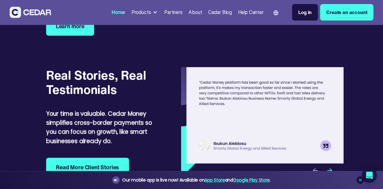
scroll to position [1830, 0]
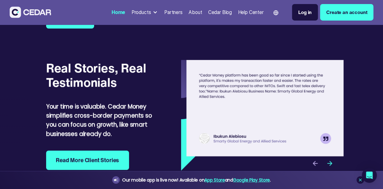
click at [175, 11] on div "Partners" at bounding box center [173, 12] width 18 height 7
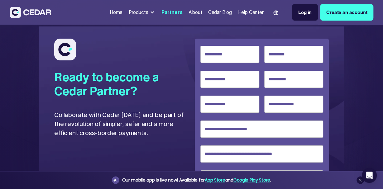
scroll to position [1082, 0]
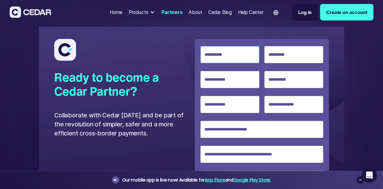
click at [210, 46] on input "Specify Currency" at bounding box center [230, 54] width 59 height 17
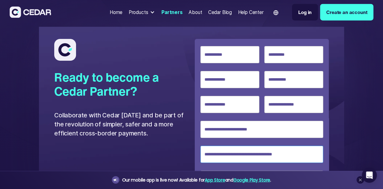
click at [241, 146] on input "Specify Currency" at bounding box center [262, 154] width 123 height 17
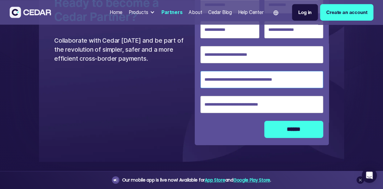
scroll to position [1159, 0]
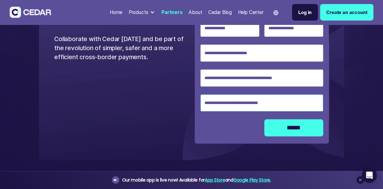
click at [239, 95] on input "Specify Currency" at bounding box center [262, 103] width 123 height 17
click at [155, 116] on div "Ready to become a Cedar Partner? Collaborate with Cedar today and be part of th…" at bounding box center [191, 55] width 305 height 210
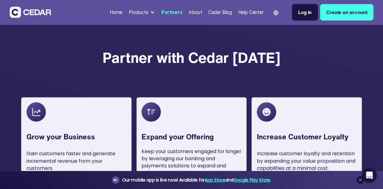
scroll to position [493, 0]
